Goal: Check status: Check status

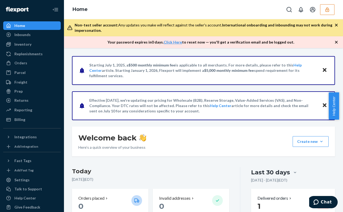
click at [327, 9] on icon "button" at bounding box center [326, 9] width 3 height 5
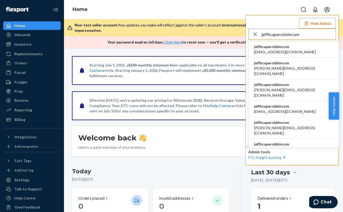
type input "jeffhcaperobbincom"
click at [282, 48] on span "jeffhcaperobbincom" at bounding box center [285, 46] width 62 height 5
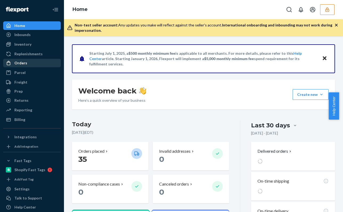
click at [27, 62] on div "Orders" at bounding box center [32, 62] width 56 height 7
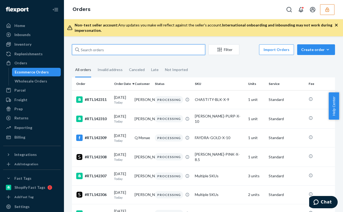
click at [163, 46] on input "text" at bounding box center [138, 49] width 133 height 11
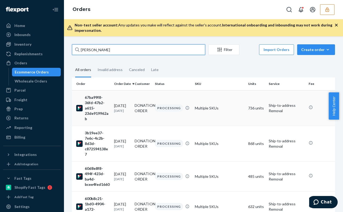
type input "[PERSON_NAME]"
click at [177, 111] on div "PROCESSING" at bounding box center [169, 107] width 28 height 7
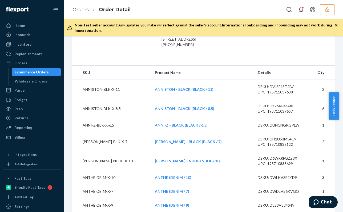
scroll to position [160, 0]
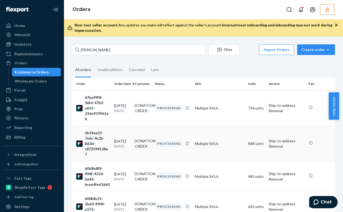
click at [176, 145] on div "PROCESSING" at bounding box center [169, 143] width 28 height 7
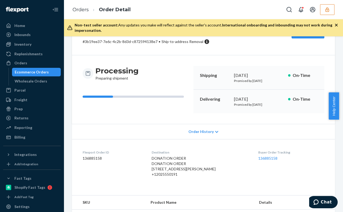
scroll to position [27, 0]
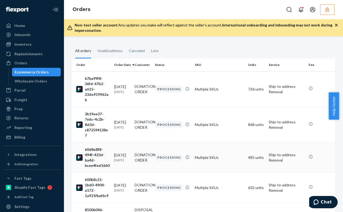
scroll to position [27, 0]
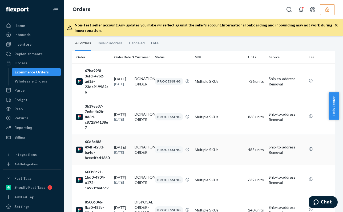
click at [194, 153] on td "Multiple SKUs" at bounding box center [219, 149] width 53 height 30
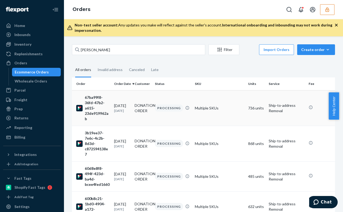
click at [173, 111] on div "PROCESSING" at bounding box center [169, 107] width 28 height 7
click at [152, 151] on td "DONATION ORDER" at bounding box center [142, 142] width 21 height 35
click at [253, 148] on td "868 units" at bounding box center [256, 142] width 21 height 35
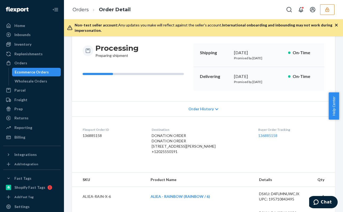
scroll to position [27, 0]
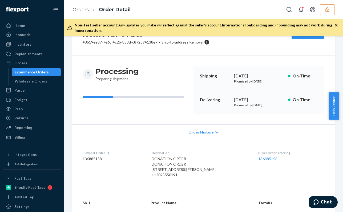
click at [209, 4] on div "Orders Order Detail" at bounding box center [203, 9] width 279 height 19
